Goal: Check status: Check status

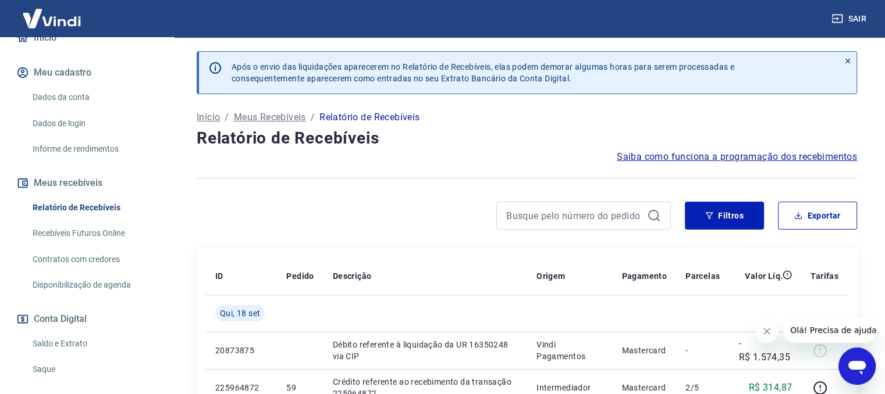
scroll to position [175, 0]
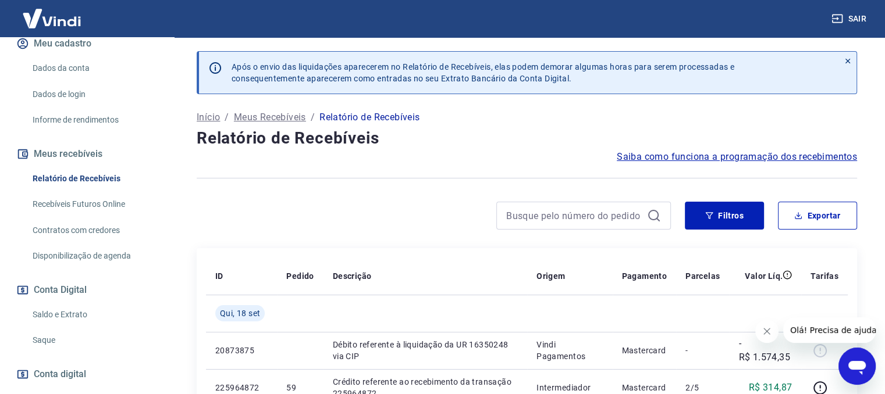
click at [54, 303] on link "Saldo e Extrato" at bounding box center [94, 315] width 132 height 24
